Goal: Find specific page/section: Find specific page/section

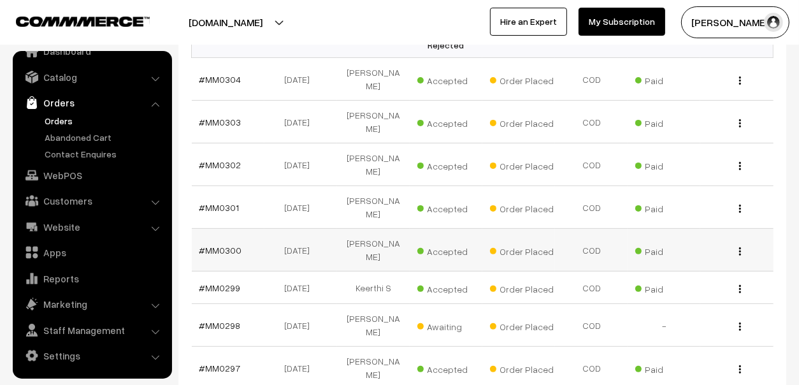
scroll to position [318, 0]
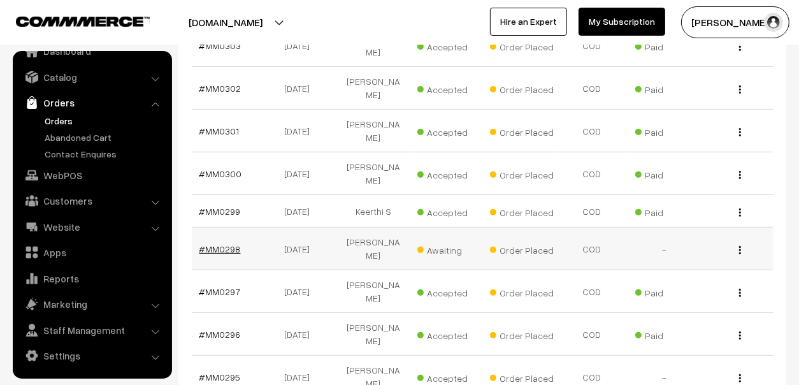
click at [214, 243] on link "#MM0298" at bounding box center [219, 248] width 41 height 11
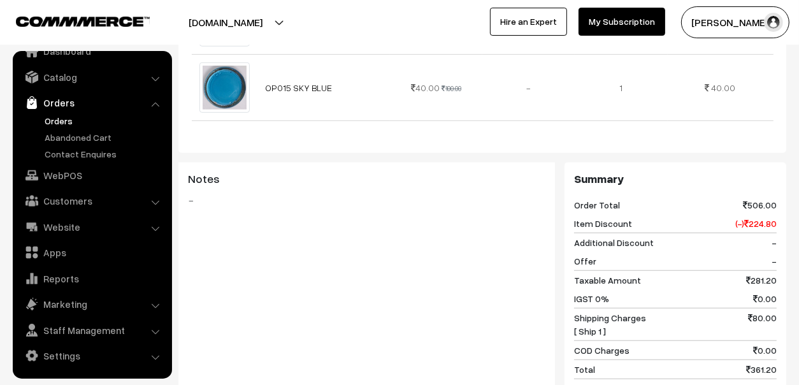
scroll to position [764, 0]
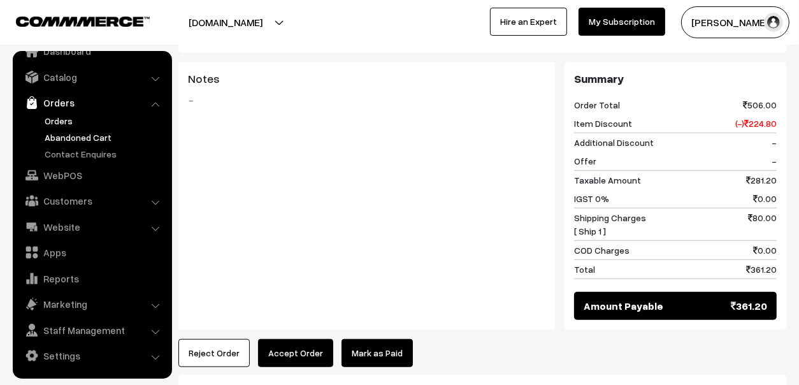
click at [60, 134] on link "Abandoned Cart" at bounding box center [104, 137] width 126 height 13
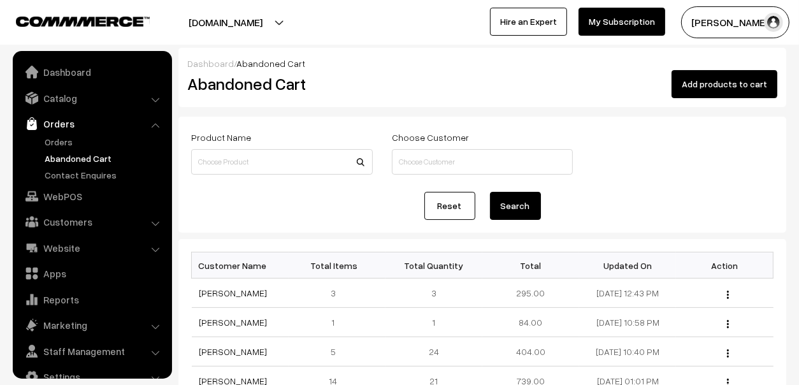
scroll to position [21, 0]
